Goal: Task Accomplishment & Management: Manage account settings

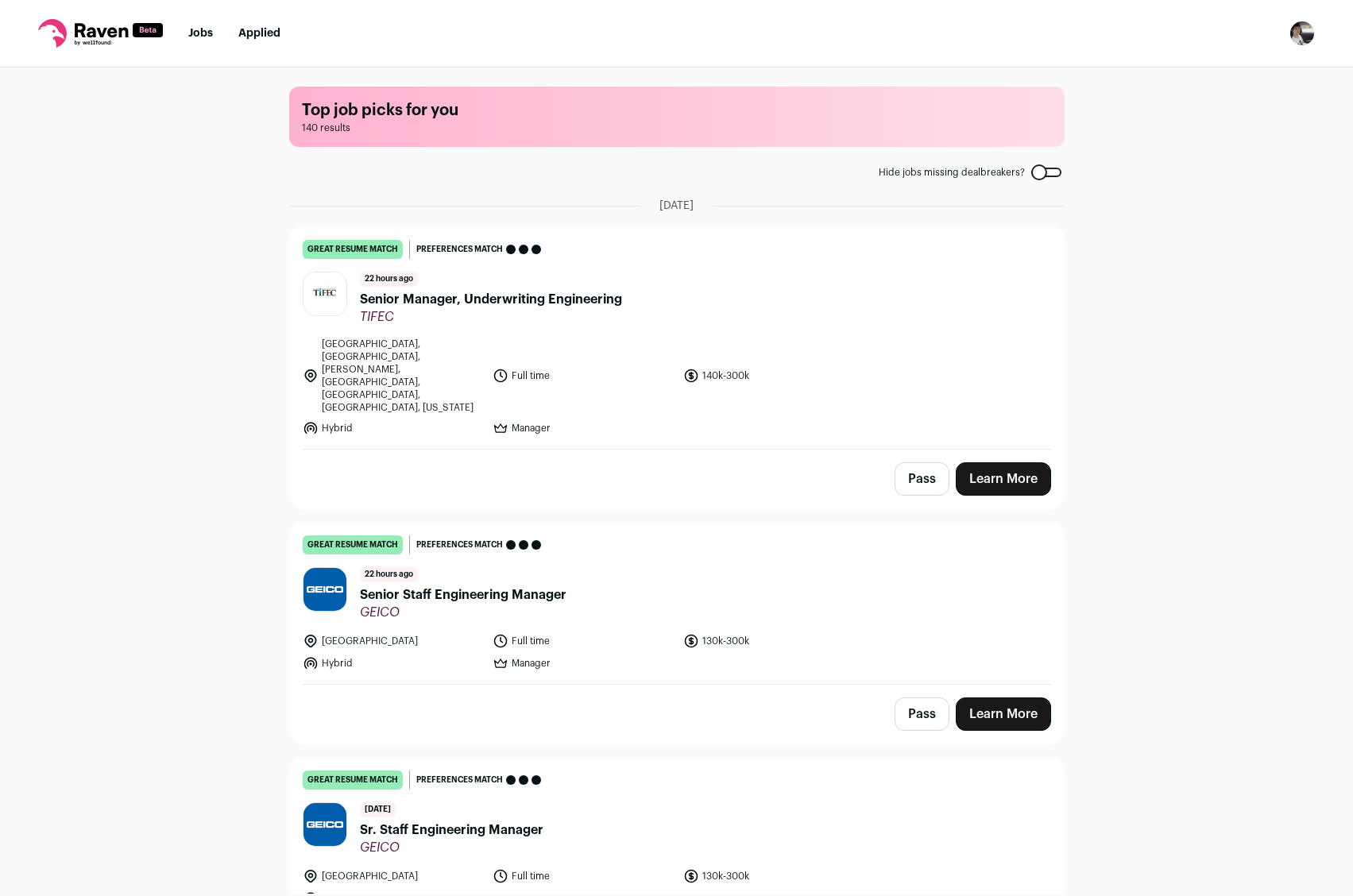
click at [1298, 35] on img "Open dropdown" at bounding box center [1302, 33] width 26 height 26
click at [1257, 76] on link "Settings" at bounding box center [1226, 74] width 176 height 38
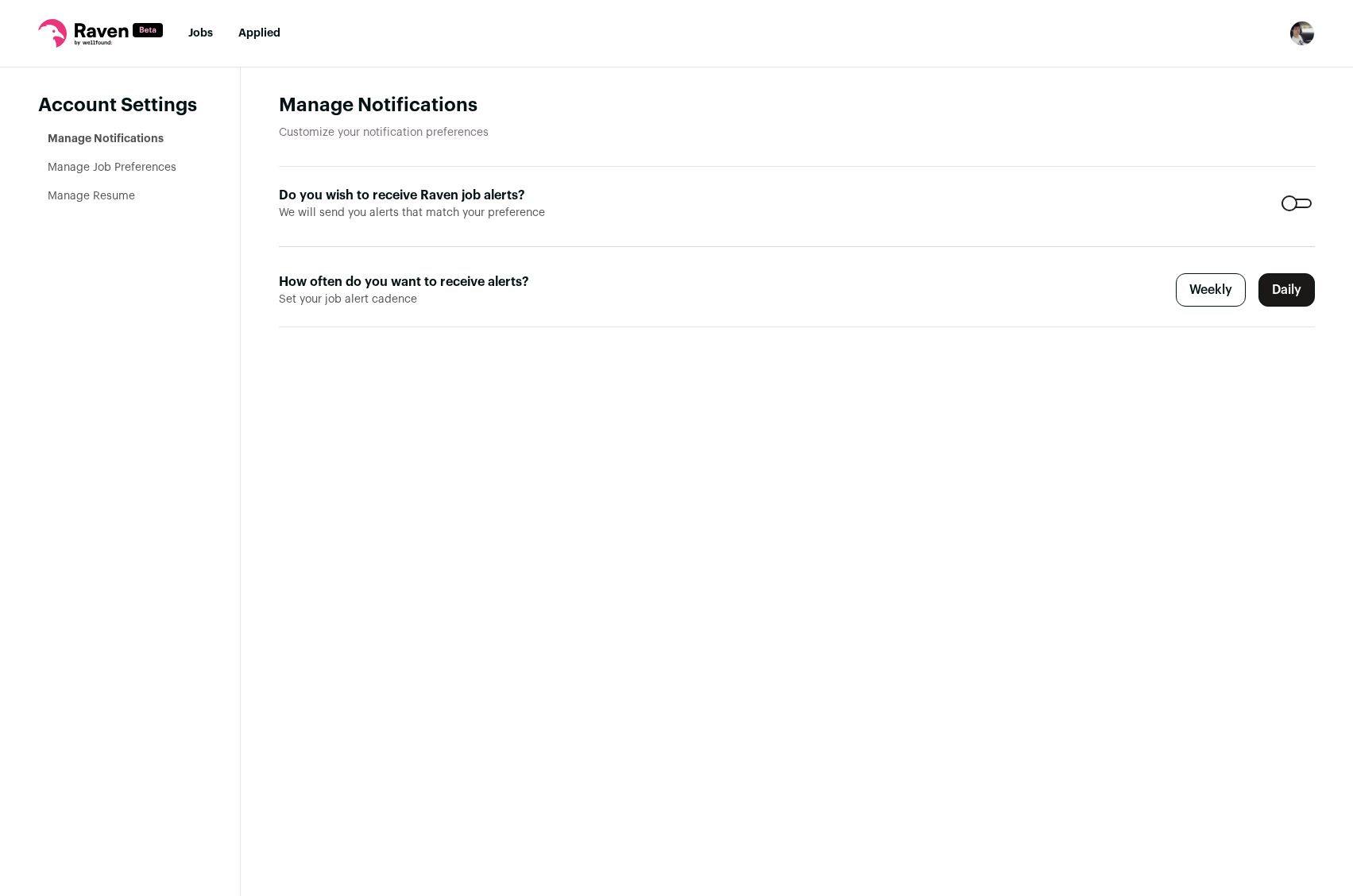
click at [112, 187] on ul "Manage Notifications Manage Job Preferences Manage Resume" at bounding box center [124, 167] width 154 height 73
click at [107, 193] on link "Manage Resume" at bounding box center [91, 196] width 87 height 11
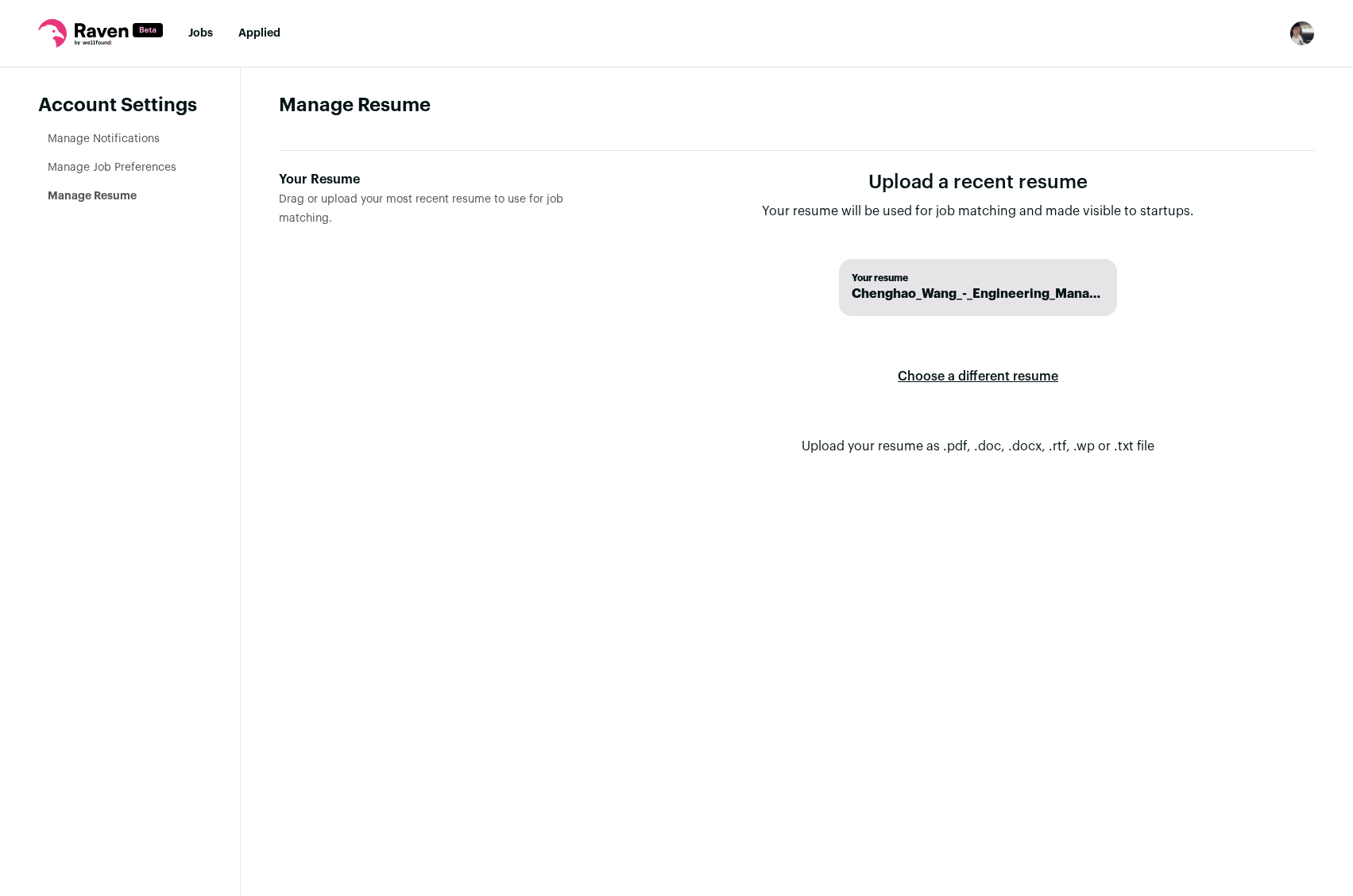
click at [976, 372] on label "Choose a different resume" at bounding box center [977, 376] width 161 height 44
click at [0, 0] on input "Your Resume Drag or upload your most recent resume to use for job matching." at bounding box center [0, 0] width 0 height 0
drag, startPoint x: 921, startPoint y: 284, endPoint x: 377, endPoint y: 255, distance: 544.8
click at [380, 257] on div "Your Resume Drag or upload your most recent resume to use for job matching. Upl…" at bounding box center [796, 326] width 1036 height 350
click at [340, 213] on label "Your Resume Drag or upload your most recent resume to use for job matching." at bounding box center [447, 326] width 337 height 311
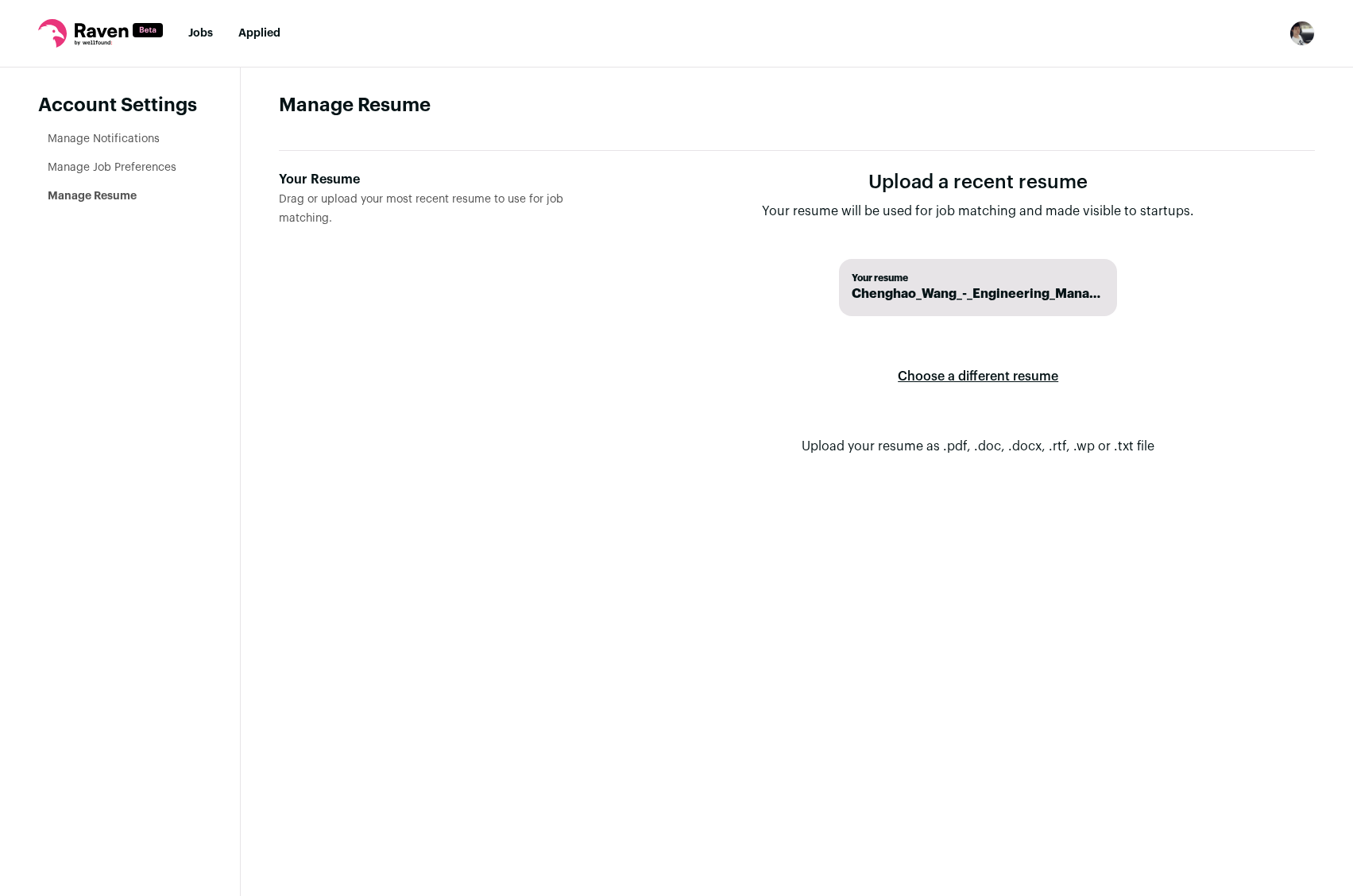
click at [0, 0] on input "Your Resume Drag or upload your most recent resume to use for job matching." at bounding box center [0, 0] width 0 height 0
click at [986, 282] on span "Your resume" at bounding box center [977, 277] width 252 height 12
click at [983, 291] on span "Chenghao_Wang_-_Engineering_Manager 2026.pdf" at bounding box center [977, 293] width 252 height 19
click at [104, 37] on icon at bounding box center [101, 33] width 125 height 28
click at [106, 32] on icon at bounding box center [101, 33] width 125 height 28
